Goal: Transaction & Acquisition: Purchase product/service

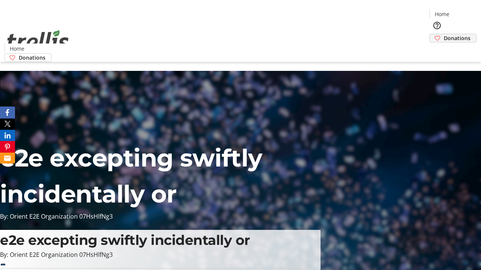
click at [443, 34] on span "Donations" at bounding box center [456, 38] width 27 height 8
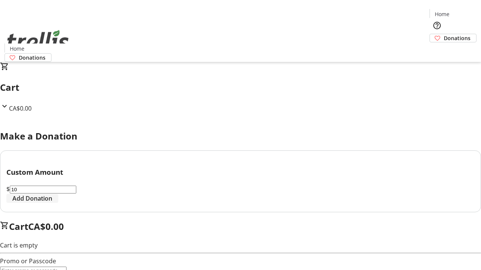
click at [52, 203] on span "Add Donation" at bounding box center [32, 198] width 40 height 9
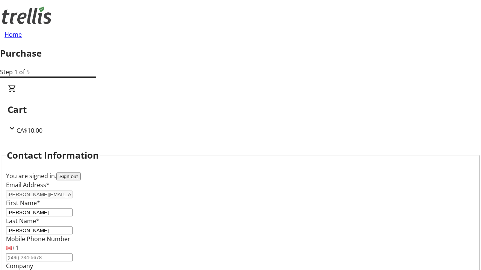
select select "CA"
type input "[STREET_ADDRESS][PERSON_NAME]"
type input "Kelowna"
select select "BC"
type input "Kelowna"
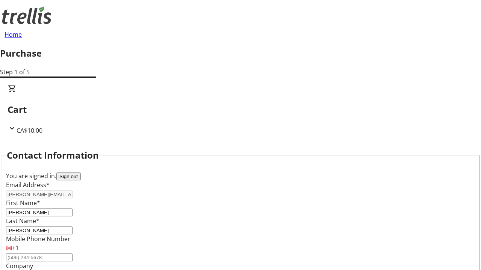
type input "V1Y 0C2"
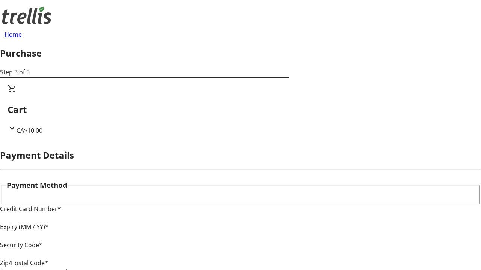
type input "V1Y 0C2"
